Goal: Task Accomplishment & Management: Manage account settings

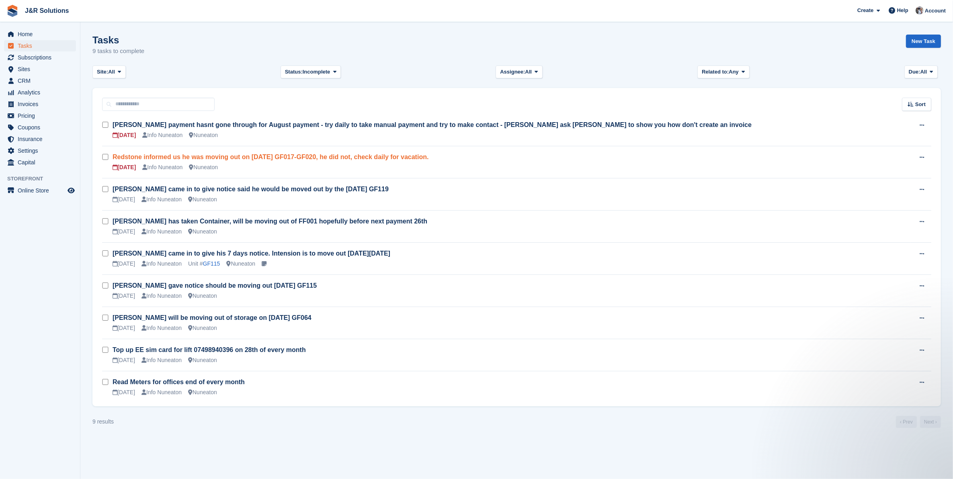
click at [184, 157] on link "Redstone informed us he was moving out on 23rd Sept GF017-GF020, he did not, ch…" at bounding box center [271, 157] width 316 height 7
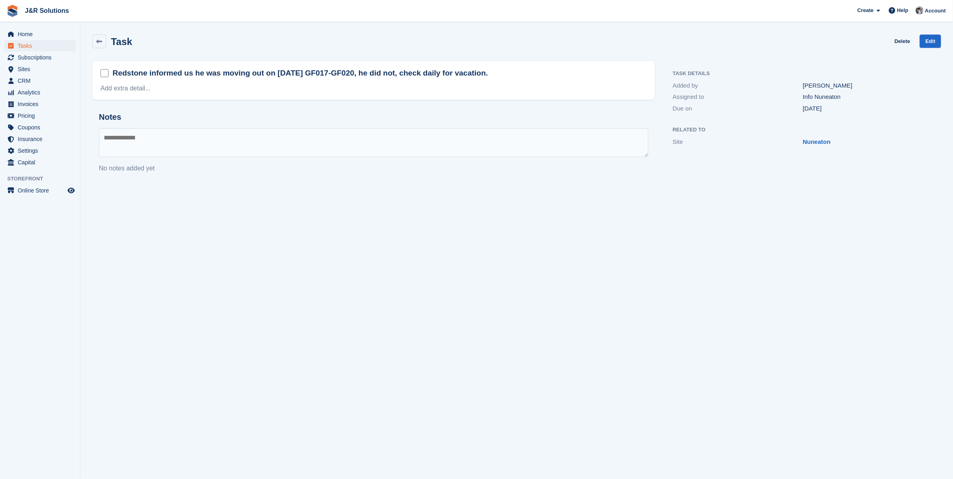
click at [147, 142] on textarea at bounding box center [374, 142] width 550 height 29
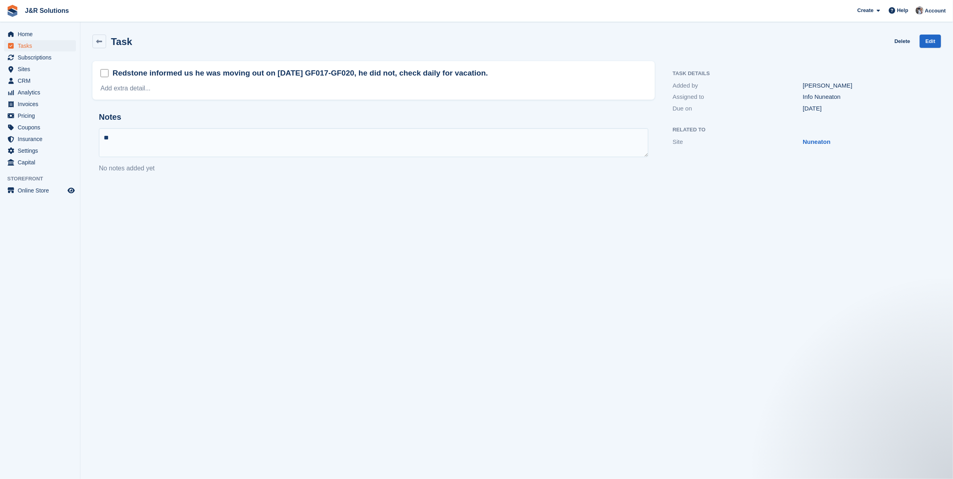
type textarea "*"
type textarea "**********"
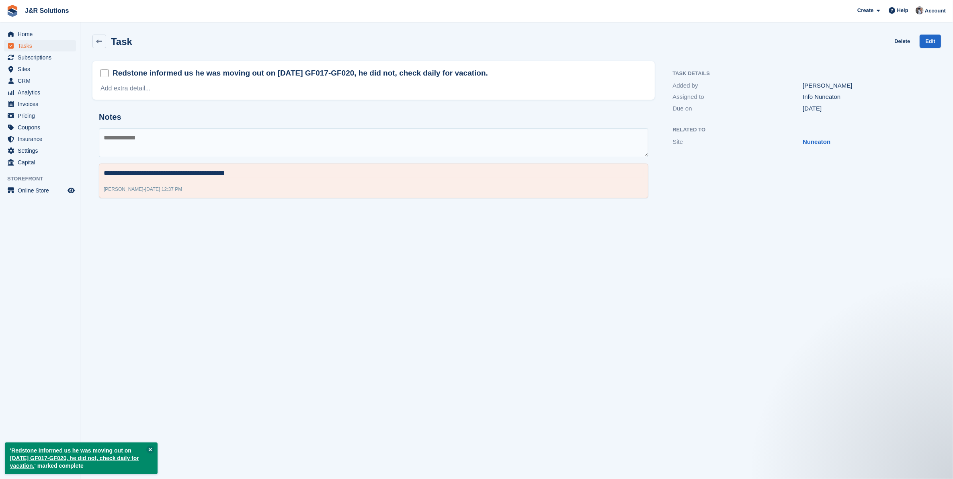
click at [228, 333] on section "**********" at bounding box center [516, 239] width 873 height 479
click at [25, 45] on span "Tasks" at bounding box center [42, 45] width 48 height 11
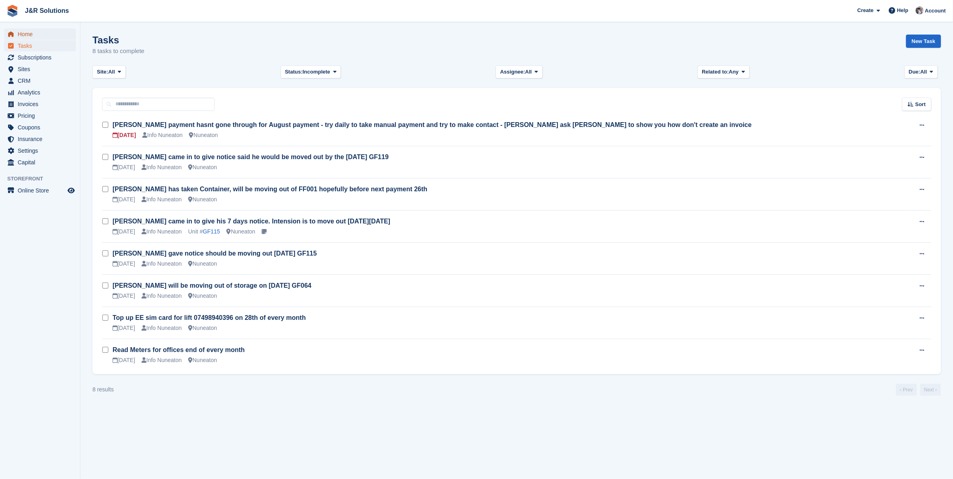
click at [21, 34] on span "Home" at bounding box center [42, 34] width 48 height 11
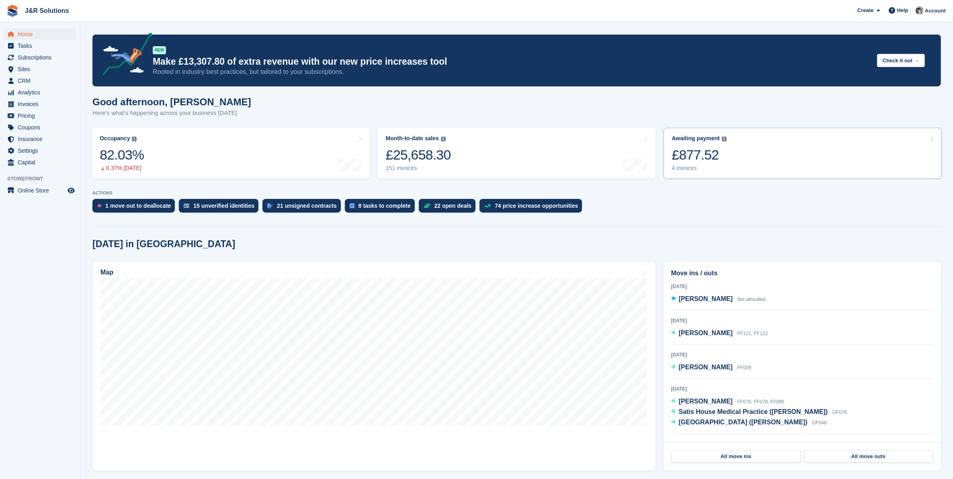
click at [721, 146] on div "Awaiting payment The total outstanding balance on all open invoices. £877.52 4 …" at bounding box center [699, 153] width 55 height 37
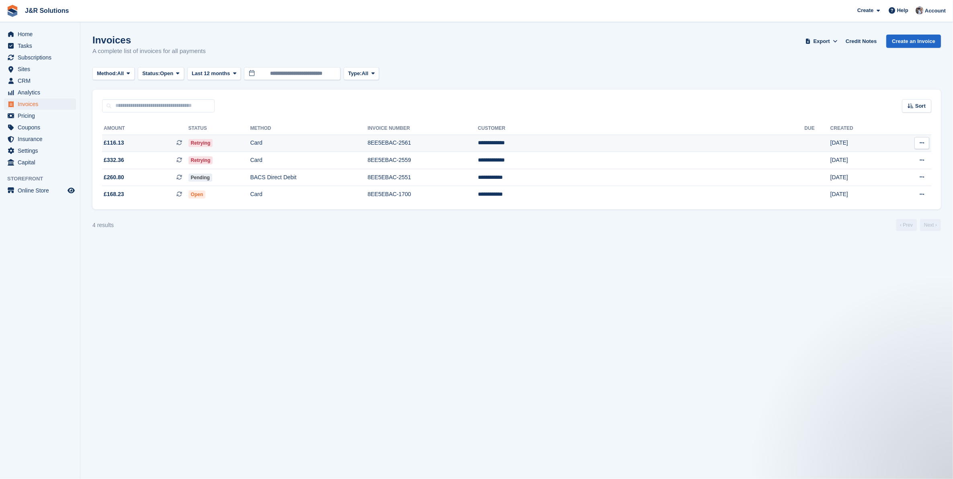
click at [127, 144] on span "£116.13 This is a recurring subscription invoice." at bounding box center [145, 143] width 86 height 8
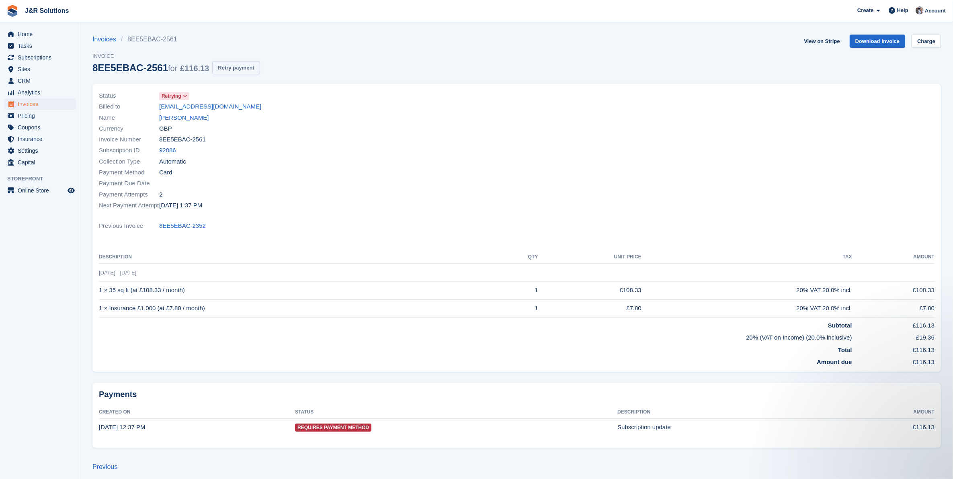
click at [226, 66] on button "Retry payment" at bounding box center [235, 67] width 47 height 13
click at [171, 117] on link "Carl Venables" at bounding box center [183, 117] width 49 height 9
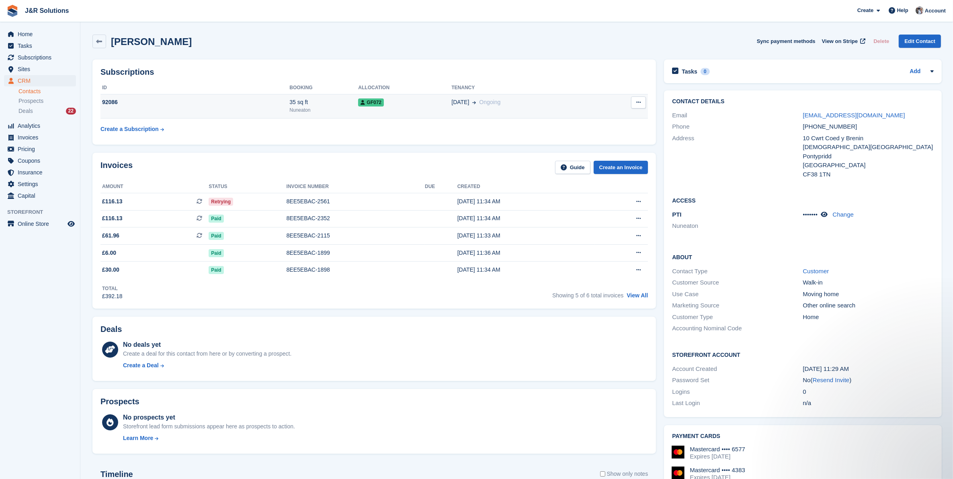
click at [638, 101] on icon at bounding box center [639, 102] width 4 height 5
click at [392, 99] on div "GF072" at bounding box center [404, 102] width 93 height 8
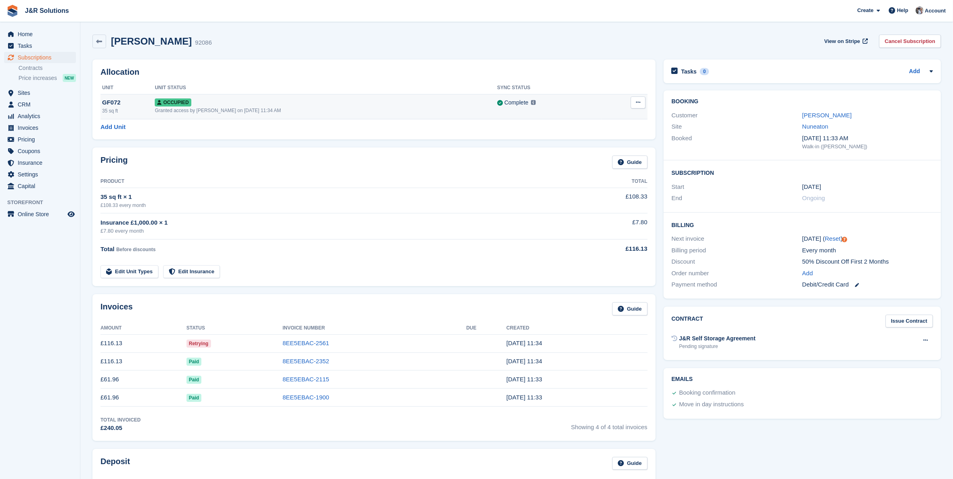
click at [637, 102] on icon at bounding box center [638, 102] width 4 height 5
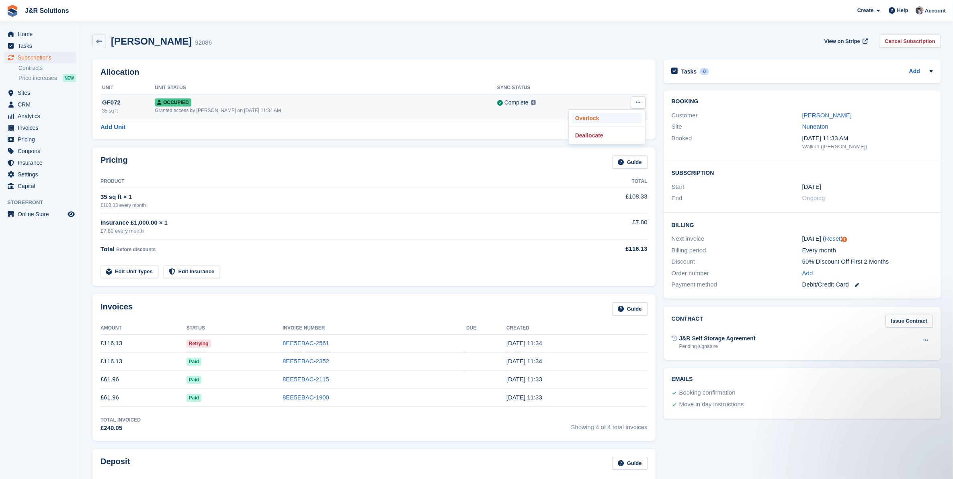
click at [587, 118] on p "Overlock" at bounding box center [607, 118] width 70 height 10
